Goal: Use online tool/utility: Utilize a website feature to perform a specific function

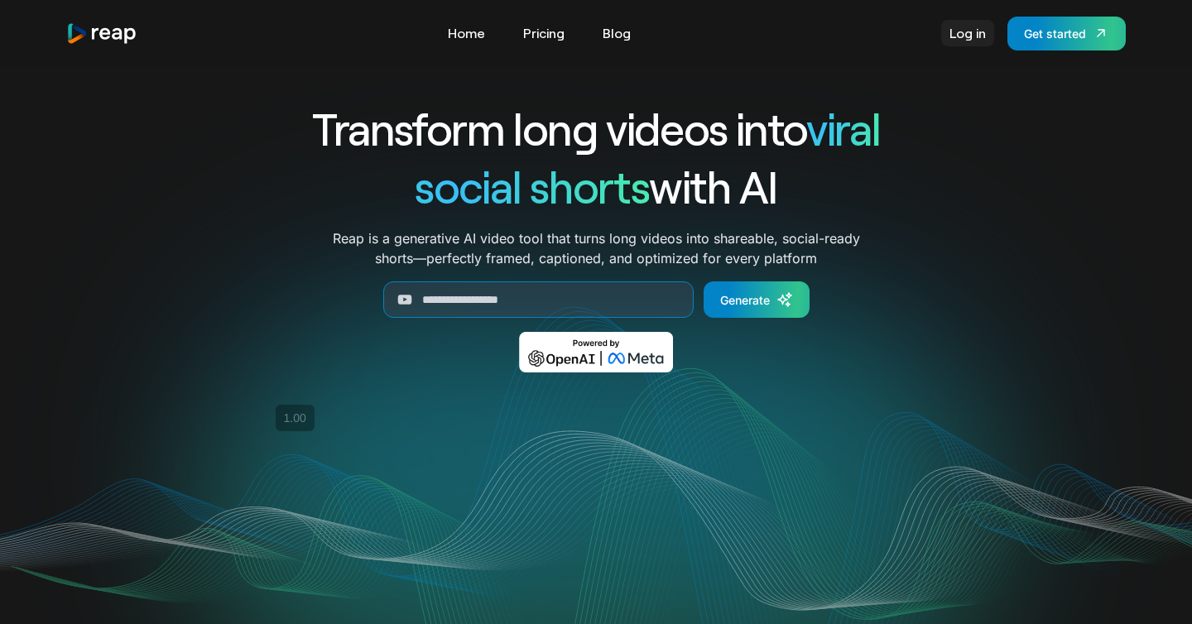
click at [965, 32] on link "Log in" at bounding box center [967, 33] width 53 height 26
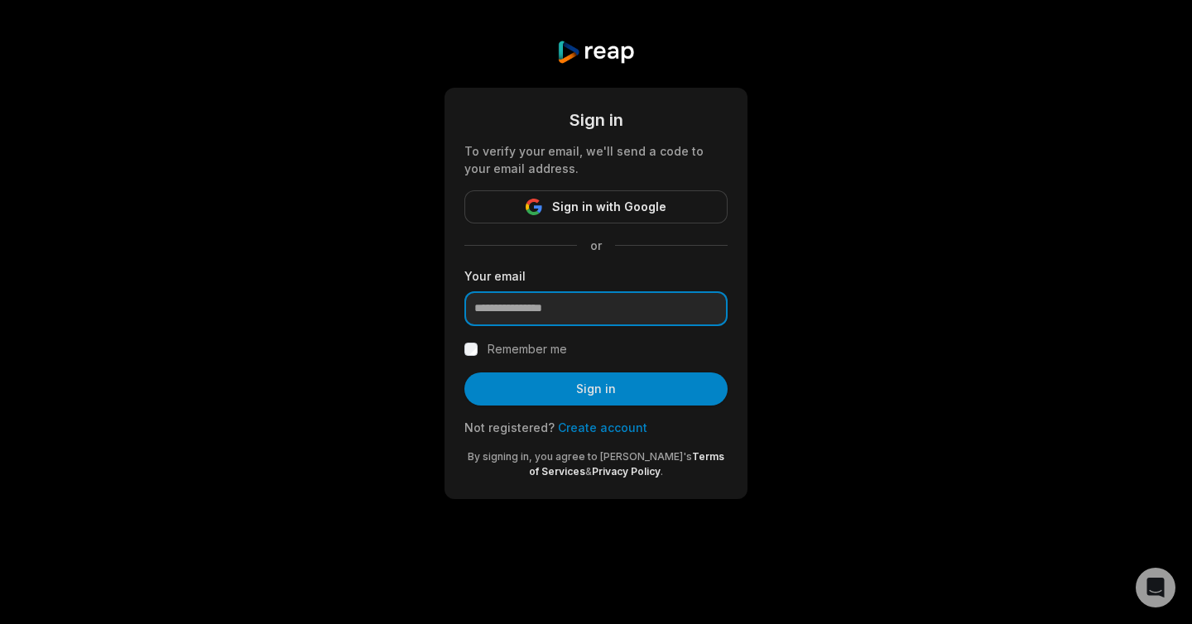
click at [543, 315] on input "email" at bounding box center [595, 308] width 263 height 35
type input "**********"
click at [478, 352] on div "Remember me" at bounding box center [595, 349] width 263 height 20
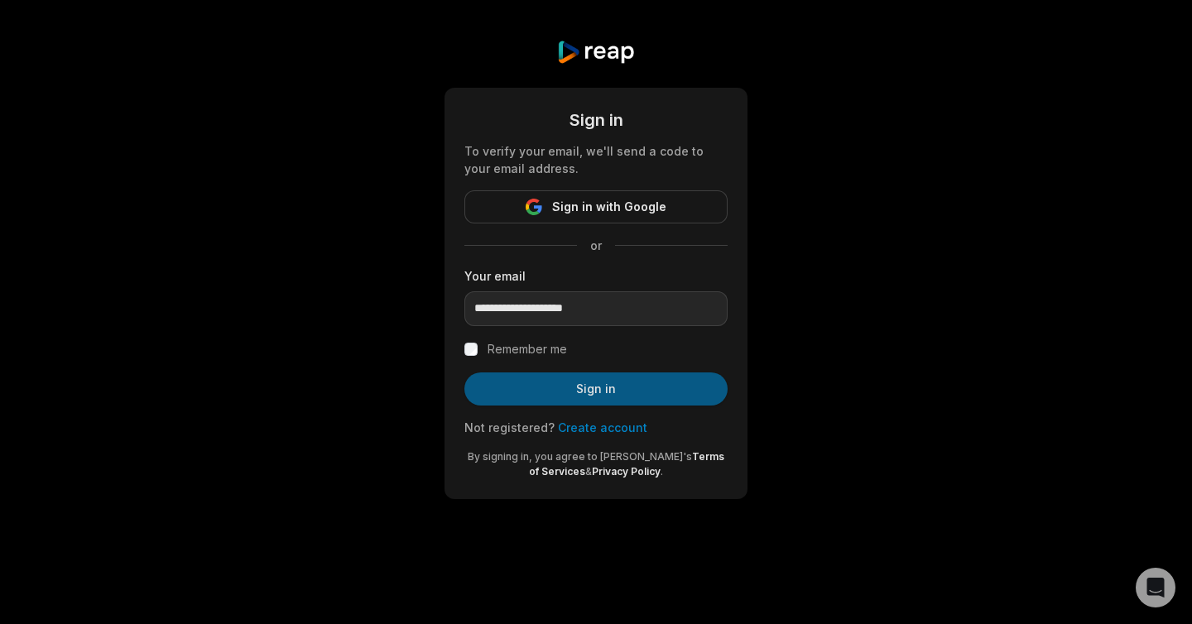
click at [519, 387] on button "Sign in" at bounding box center [595, 388] width 263 height 33
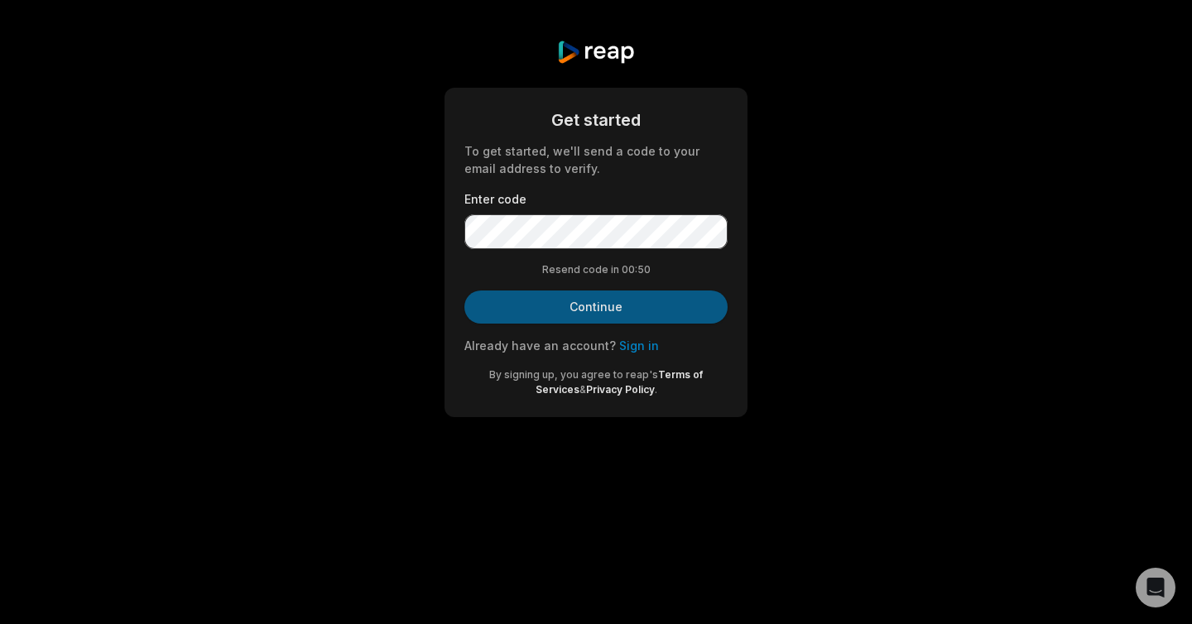
click at [569, 307] on button "Continue" at bounding box center [595, 307] width 263 height 33
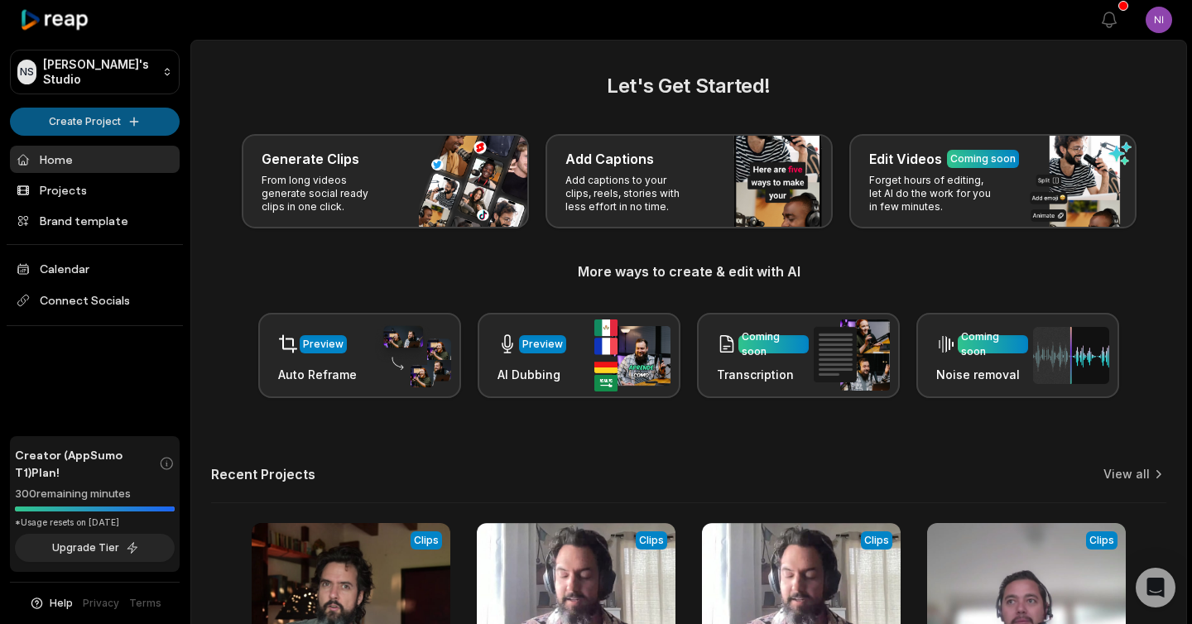
click at [122, 114] on html "NS Nirmal's Studio Create Project Home Projects Brand template Calendar Connect…" at bounding box center [596, 312] width 1192 height 624
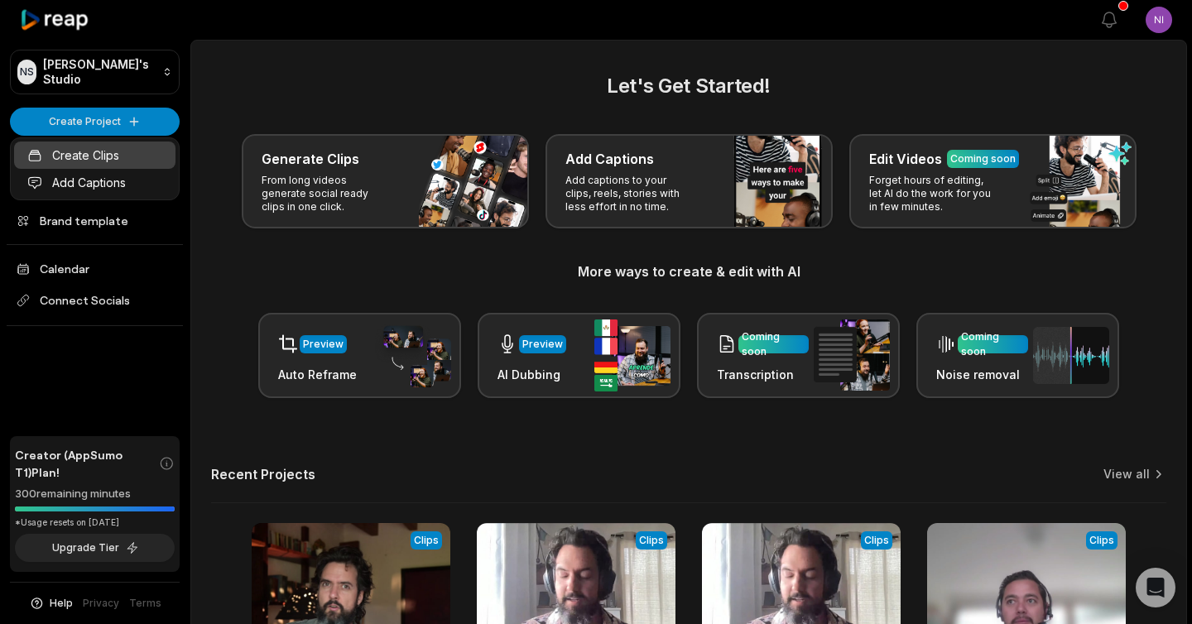
click at [95, 145] on link "Create Clips" at bounding box center [94, 155] width 161 height 27
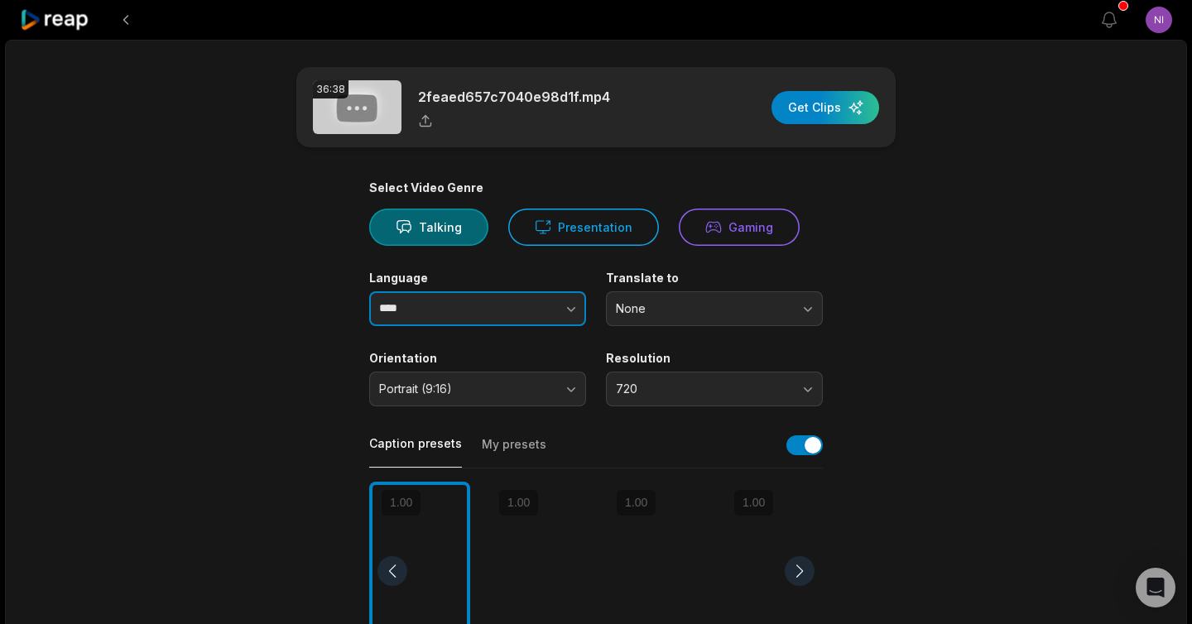
click at [499, 307] on button "button" at bounding box center [539, 308] width 94 height 35
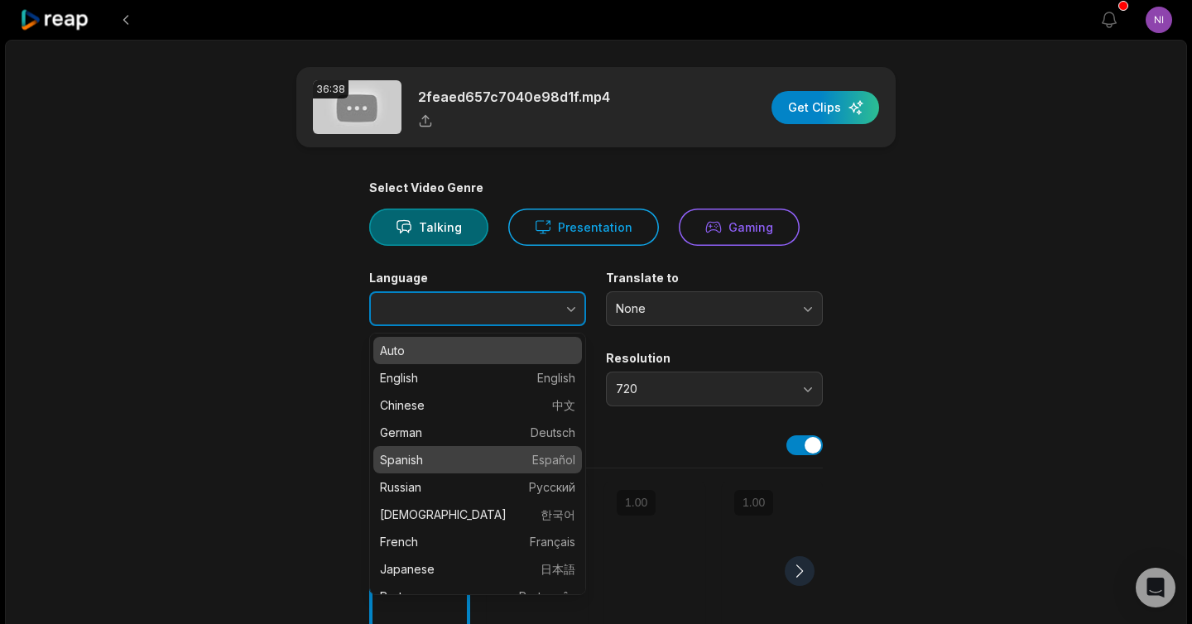
type input "*******"
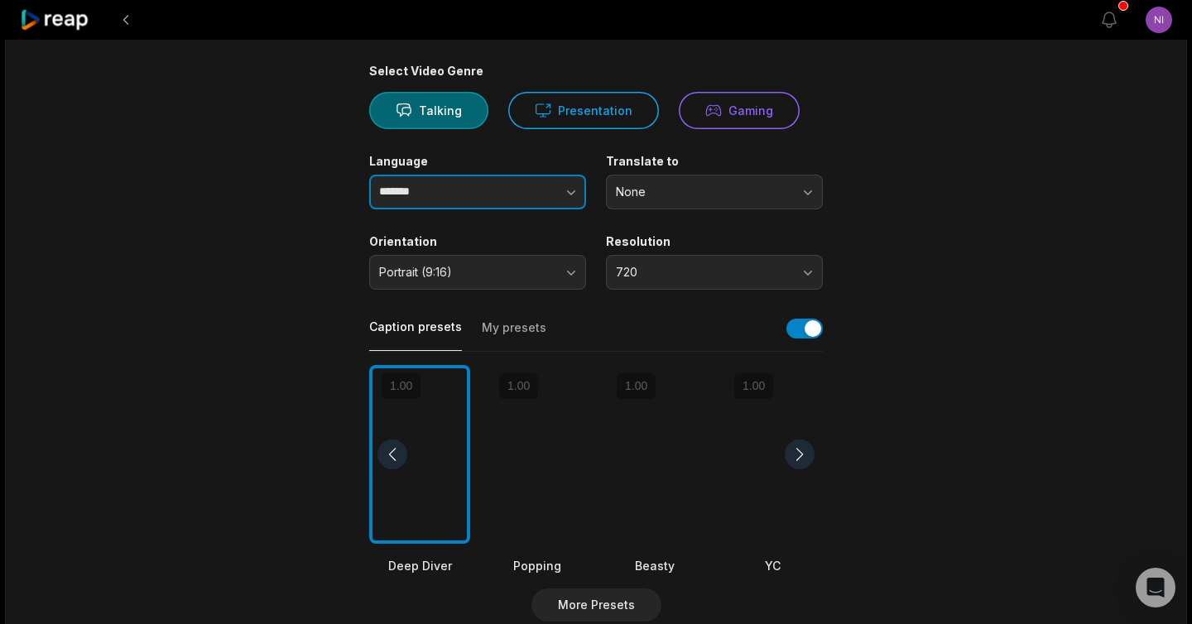
scroll to position [119, 0]
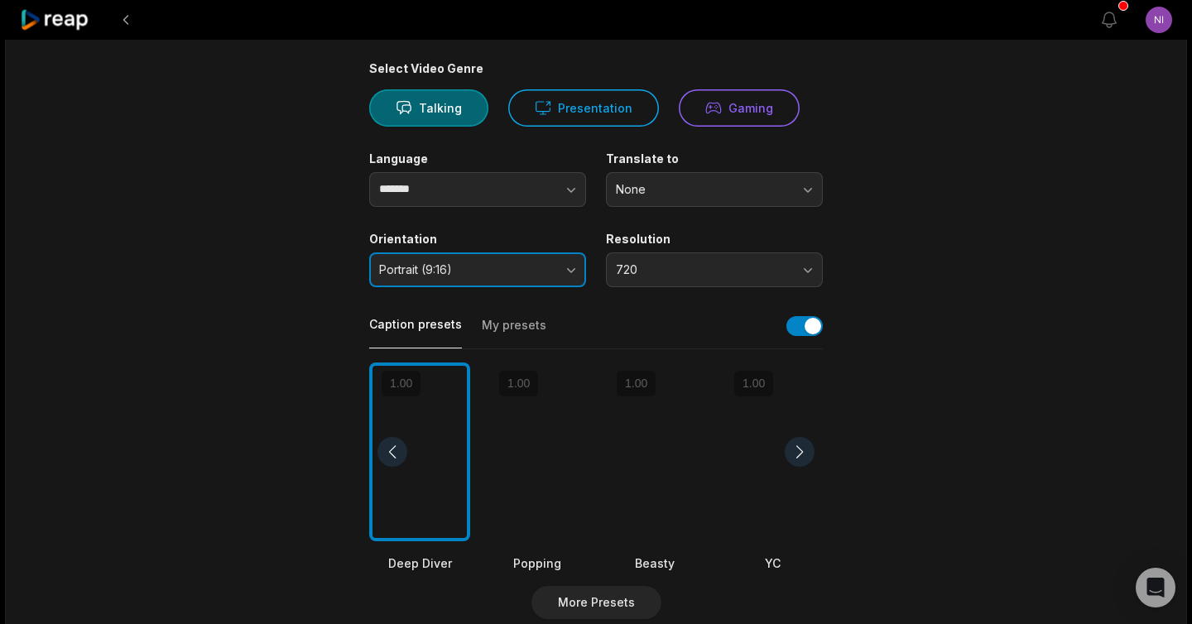
click at [551, 257] on button "Portrait (9:16)" at bounding box center [477, 269] width 217 height 35
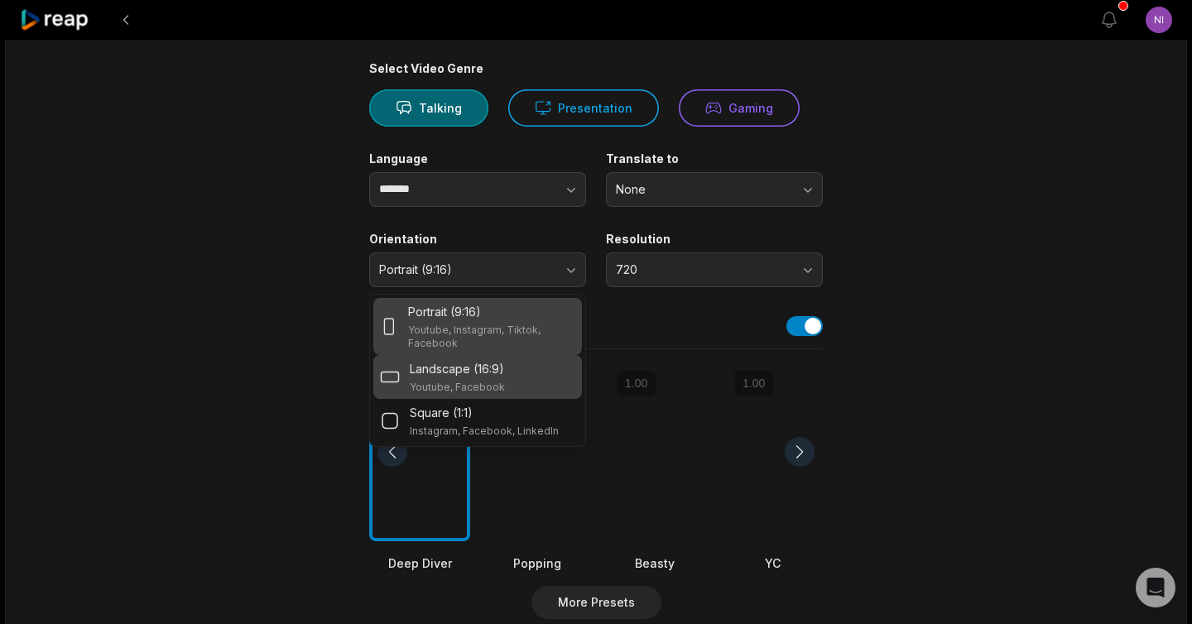
click at [502, 381] on p "Youtube, Facebook" at bounding box center [457, 387] width 95 height 13
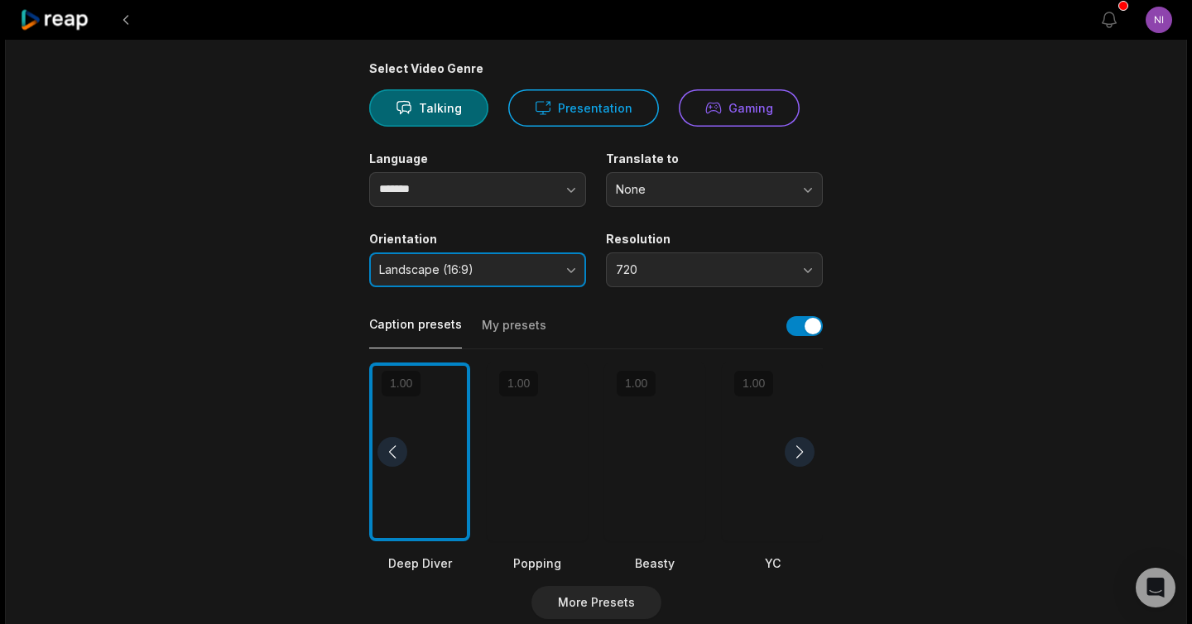
click at [533, 271] on span "Landscape (16:9)" at bounding box center [466, 269] width 174 height 15
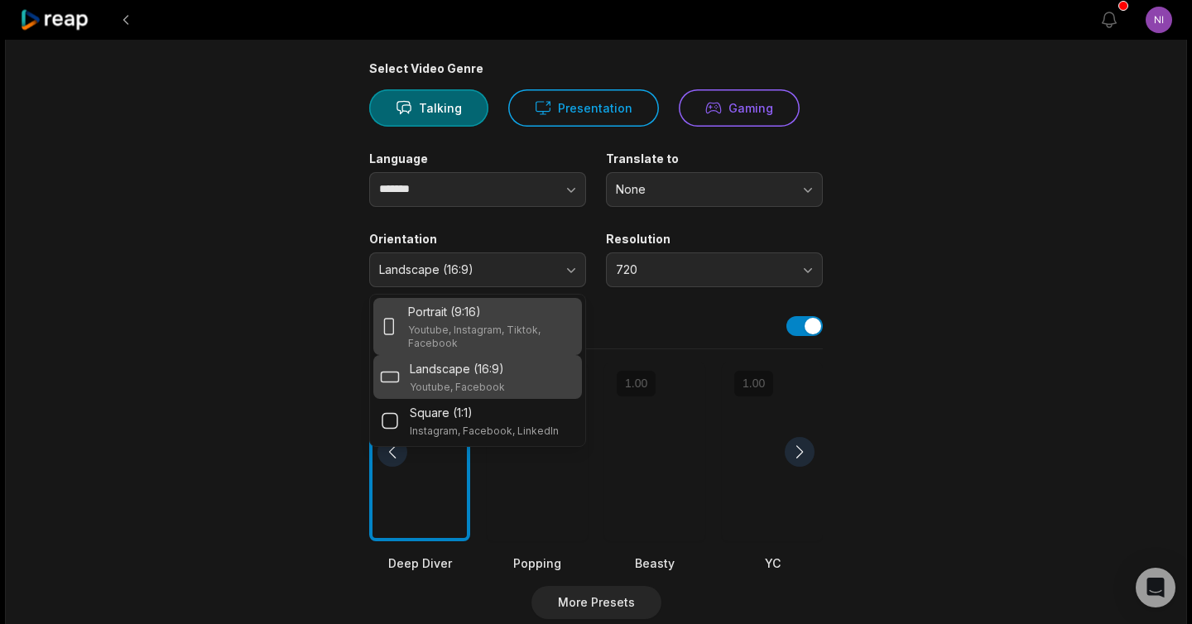
click at [496, 319] on div "Portrait (9:16)" at bounding box center [491, 311] width 167 height 17
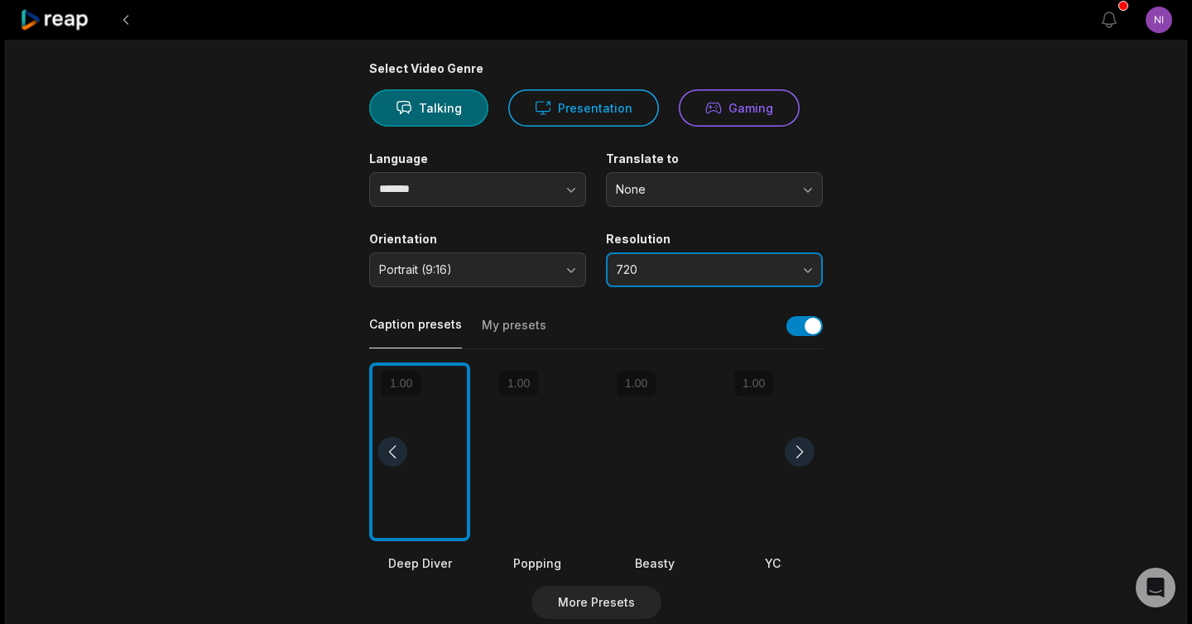
click at [644, 266] on span "720" at bounding box center [703, 269] width 174 height 15
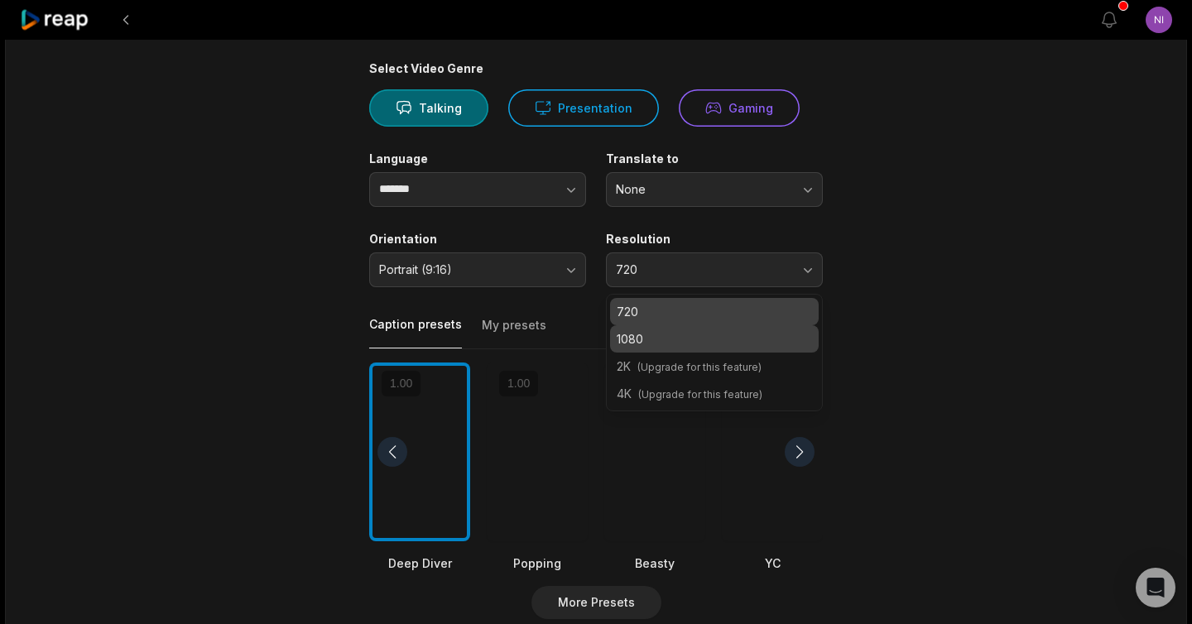
click at [638, 343] on p "1080" at bounding box center [714, 338] width 195 height 17
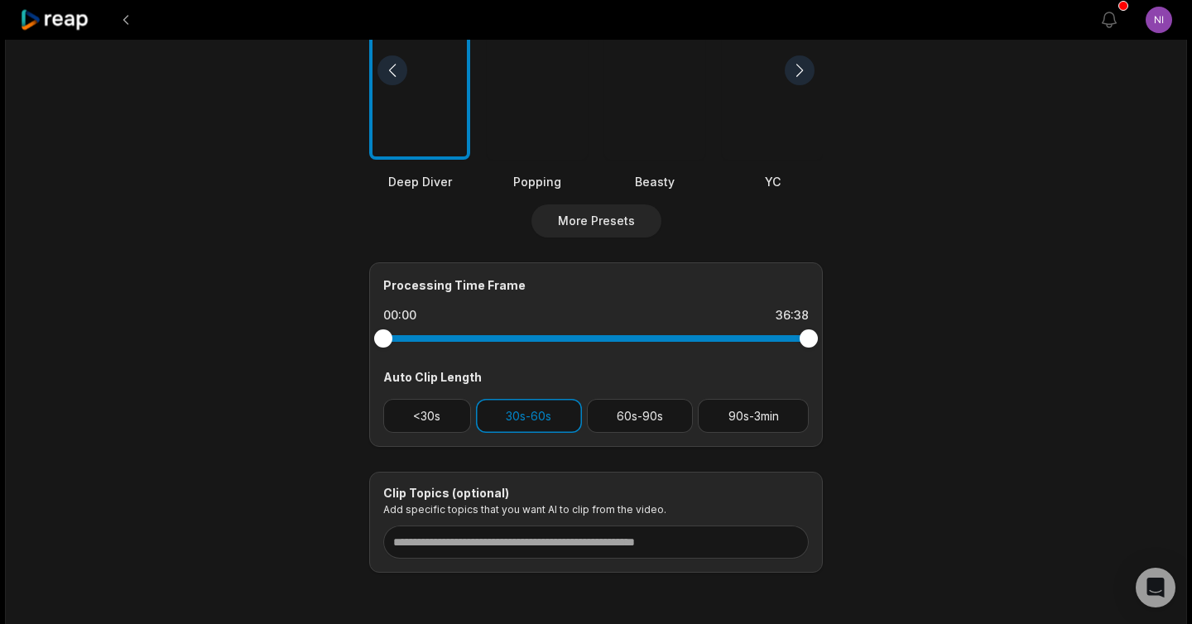
scroll to position [503, 0]
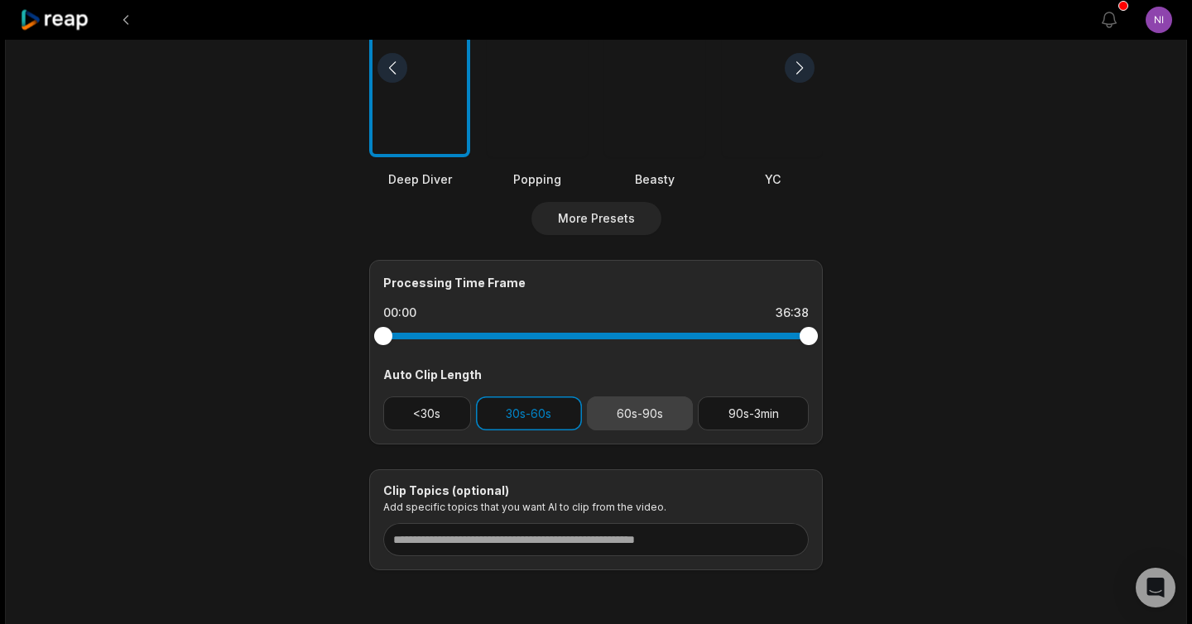
click at [628, 420] on button "60s-90s" at bounding box center [640, 413] width 107 height 34
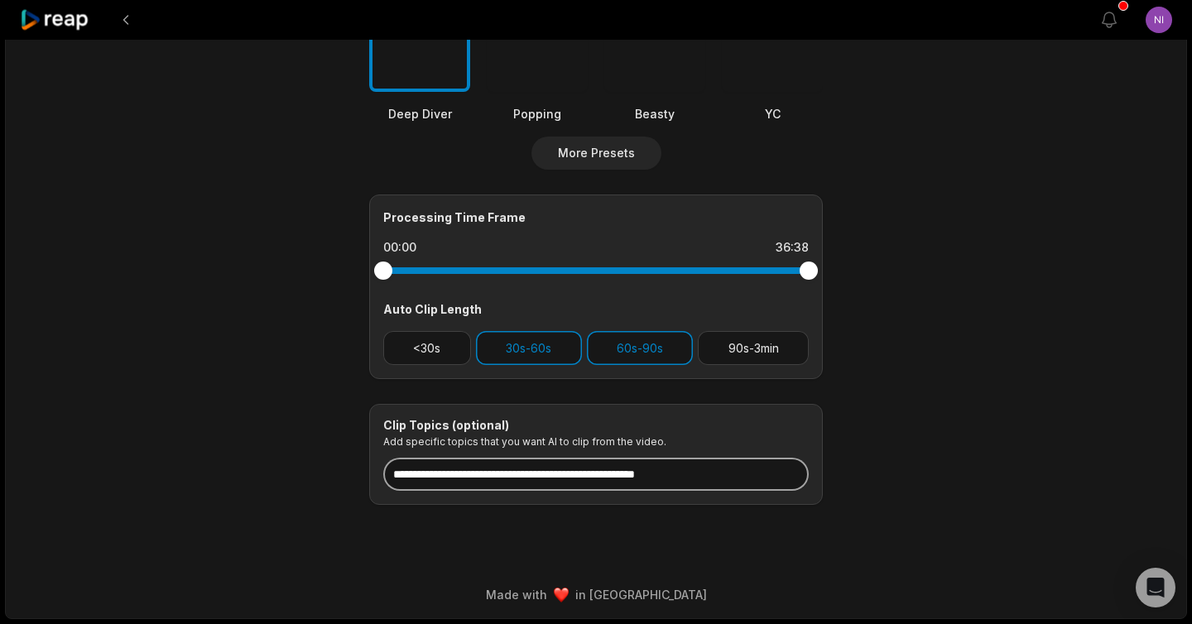
click at [498, 469] on input at bounding box center [595, 474] width 425 height 33
type input "*"
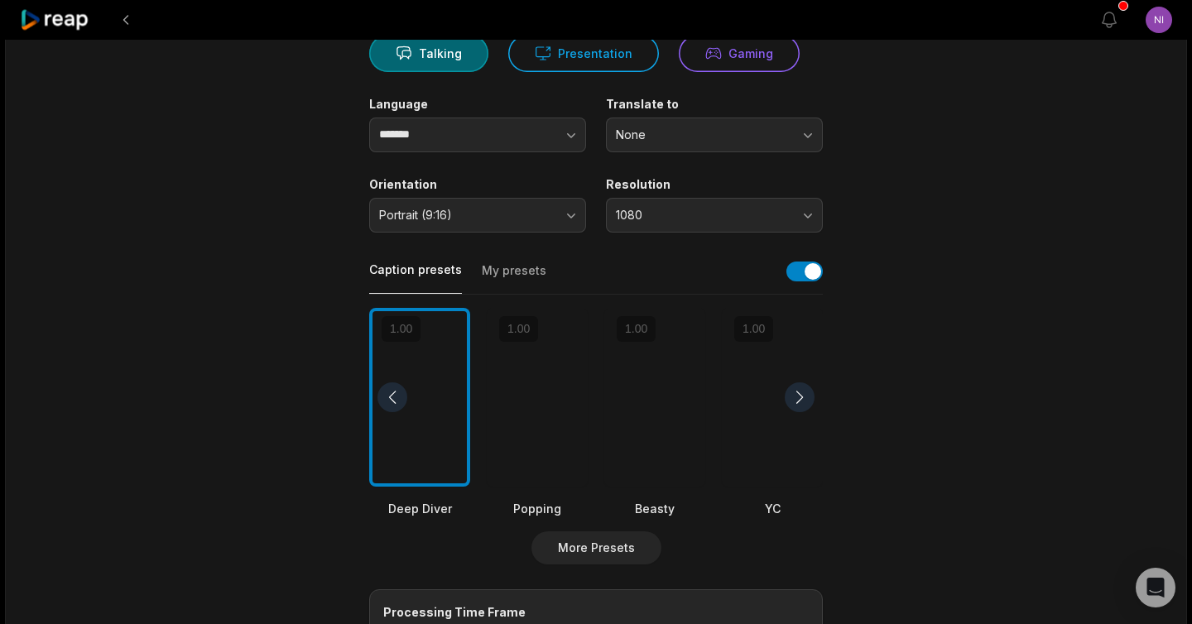
scroll to position [0, 0]
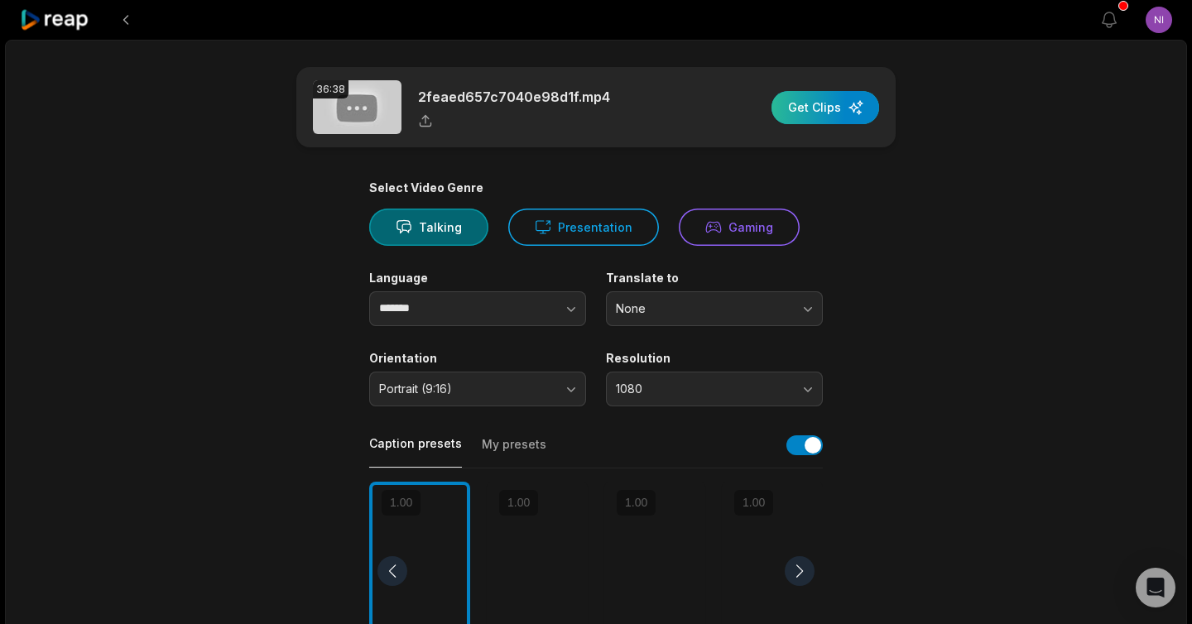
click at [834, 111] on div "button" at bounding box center [825, 107] width 108 height 33
